Goal: Transaction & Acquisition: Purchase product/service

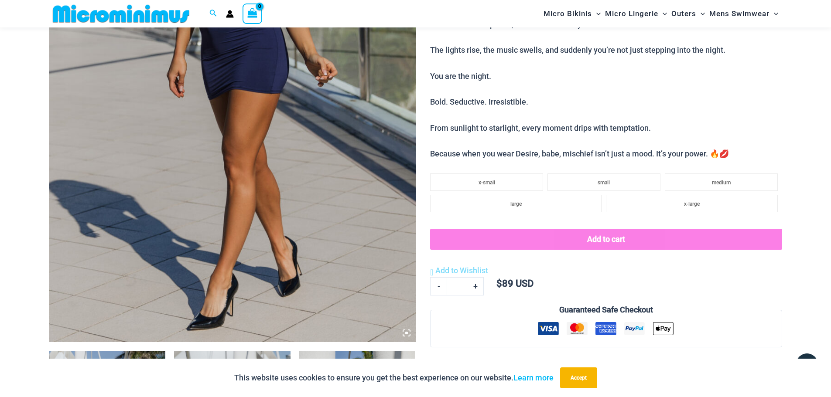
scroll to position [472, 0]
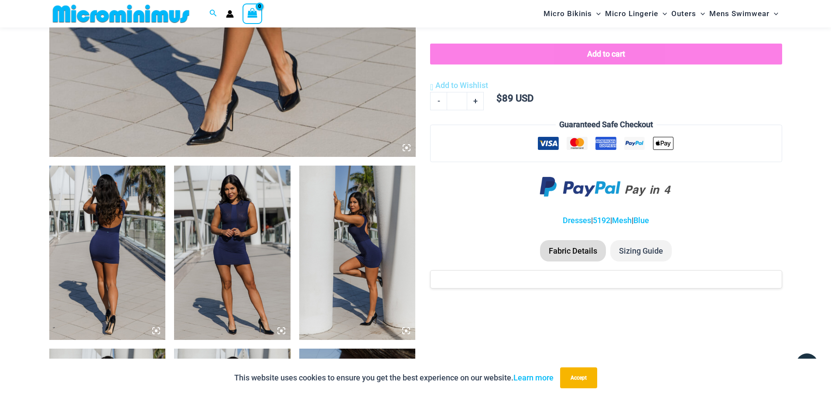
click at [229, 243] on img at bounding box center [232, 253] width 116 height 174
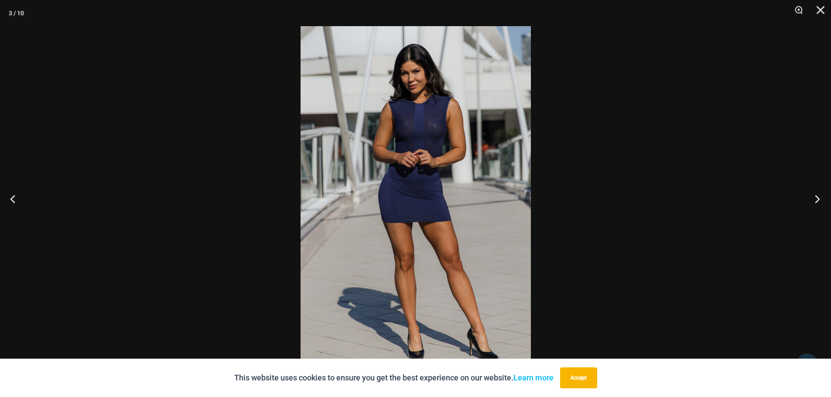
click at [819, 198] on button "Next" at bounding box center [814, 199] width 33 height 44
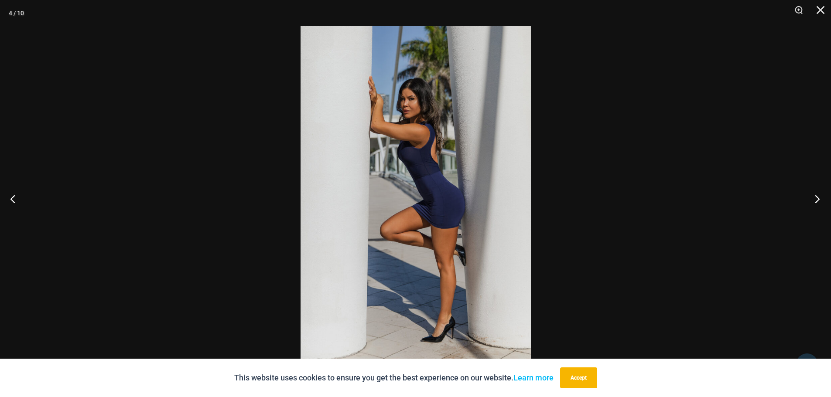
click at [818, 198] on button "Next" at bounding box center [814, 199] width 33 height 44
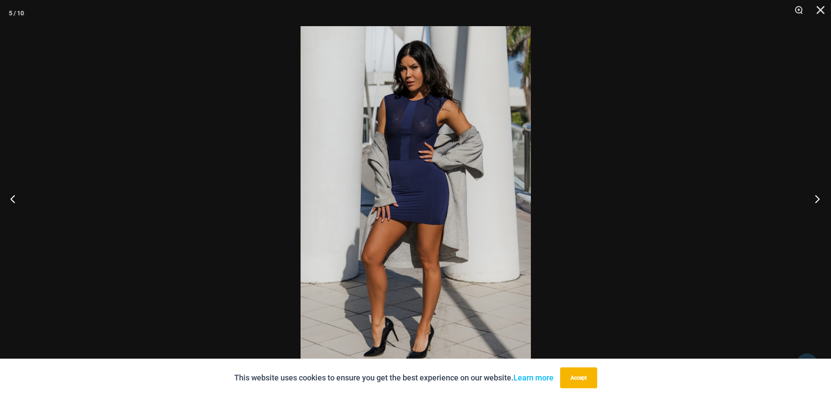
click at [817, 199] on button "Next" at bounding box center [814, 199] width 33 height 44
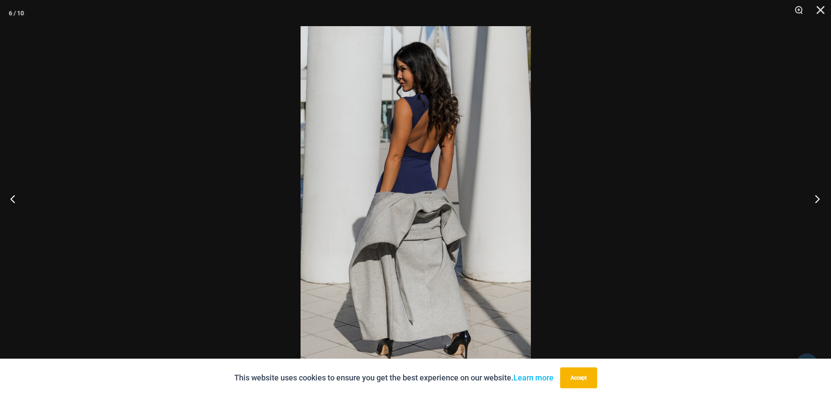
click at [816, 199] on button "Next" at bounding box center [814, 199] width 33 height 44
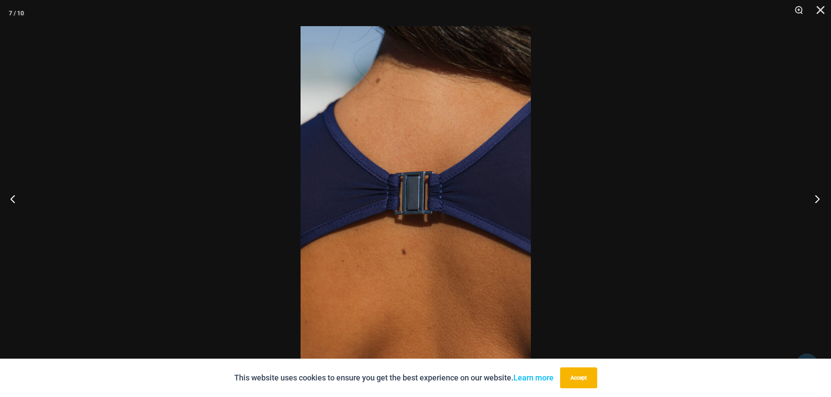
click at [816, 199] on button "Next" at bounding box center [814, 199] width 33 height 44
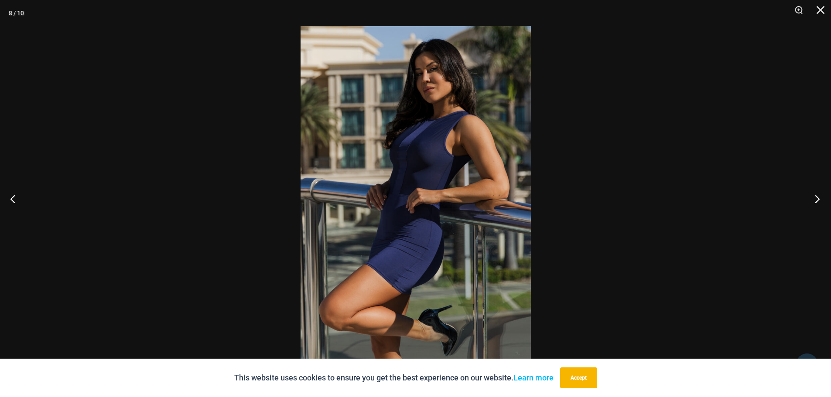
click at [816, 199] on button "Next" at bounding box center [814, 199] width 33 height 44
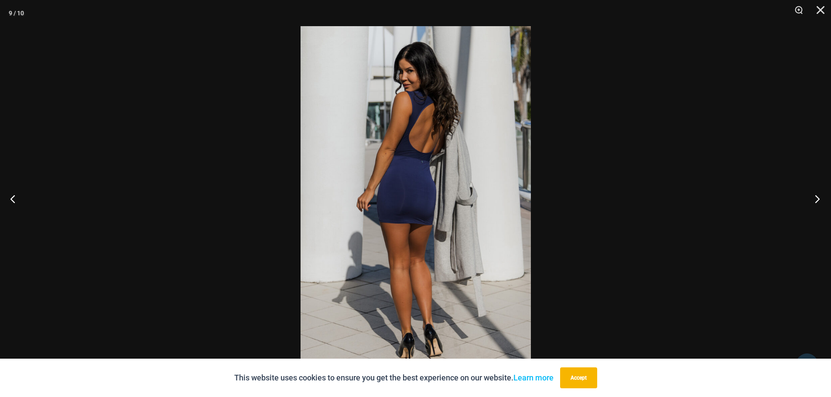
click at [816, 199] on button "Next" at bounding box center [814, 199] width 33 height 44
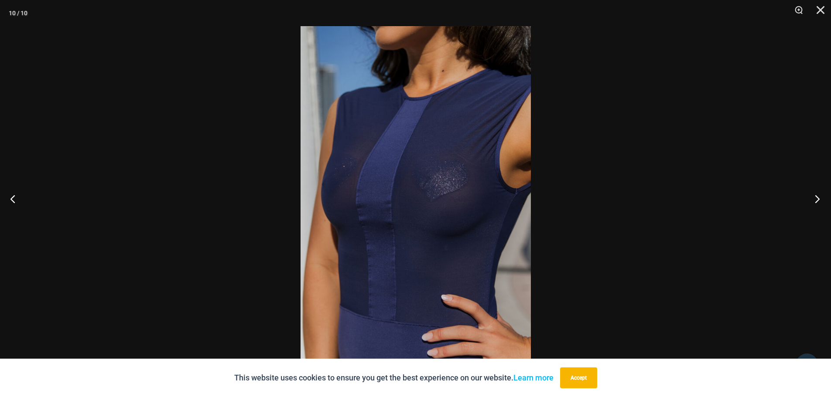
click at [816, 199] on button "Next" at bounding box center [814, 199] width 33 height 44
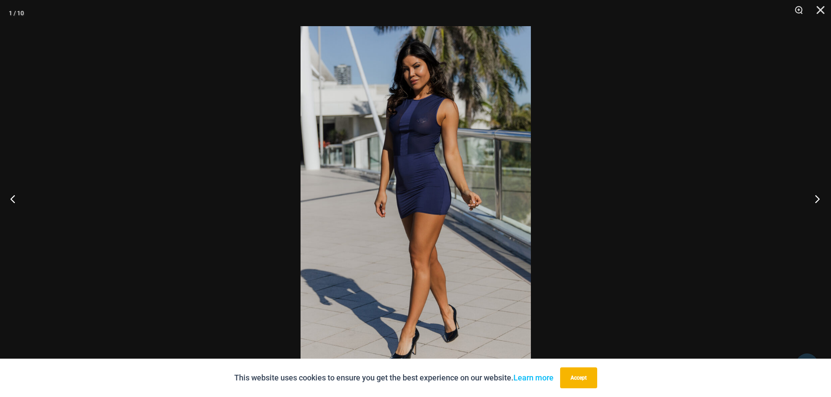
click at [816, 199] on button "Next" at bounding box center [814, 199] width 33 height 44
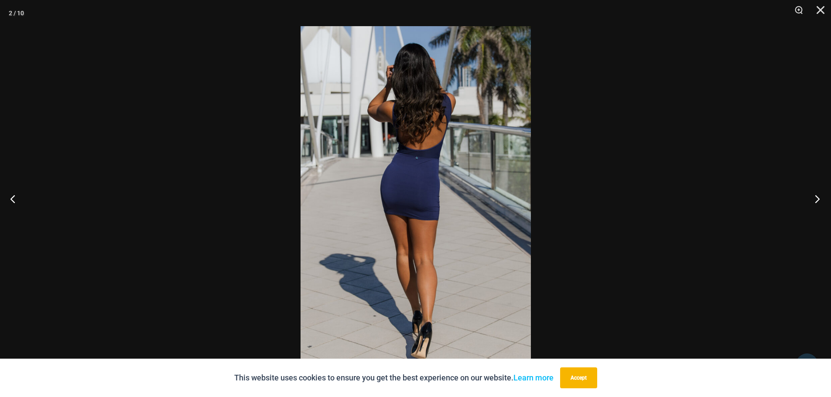
click at [817, 195] on button "Next" at bounding box center [814, 199] width 33 height 44
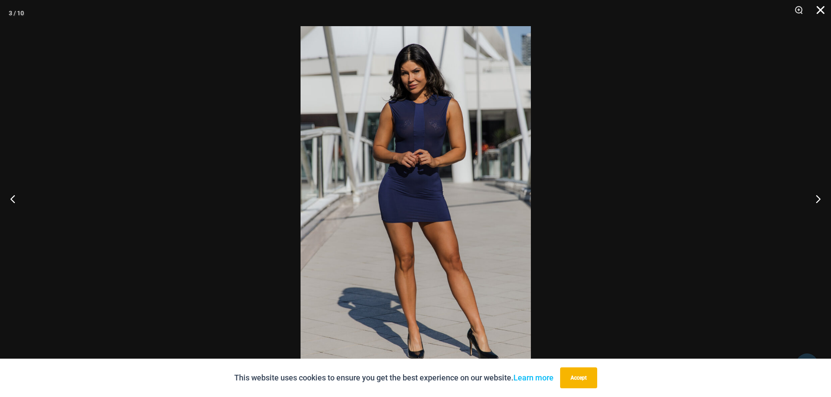
click at [823, 7] on button "Close" at bounding box center [818, 13] width 22 height 26
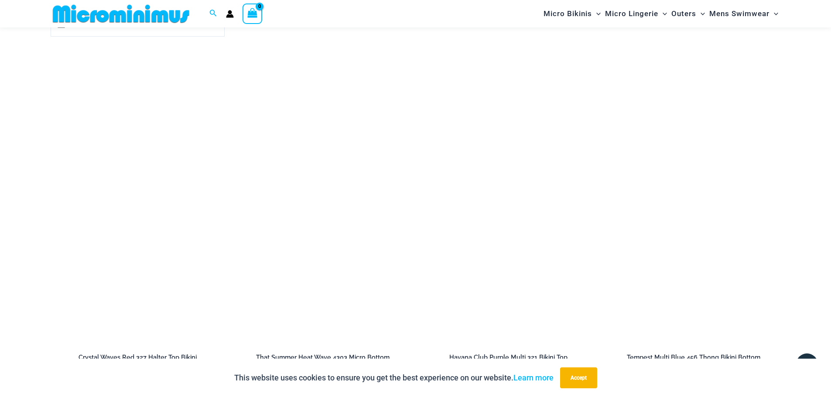
scroll to position [1693, 0]
